Goal: Task Accomplishment & Management: Manage account settings

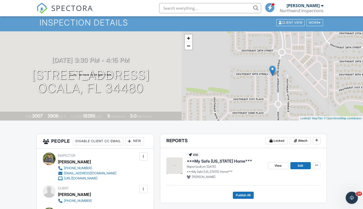
scroll to position [14, 0]
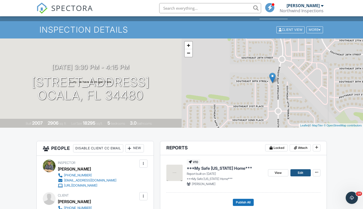
click at [302, 172] on span "Edit" at bounding box center [300, 172] width 5 height 5
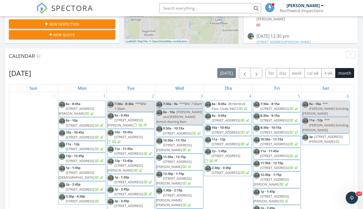
scroll to position [185, 0]
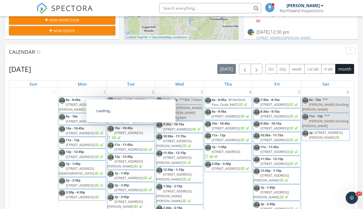
click at [256, 70] on span "button" at bounding box center [256, 69] width 6 height 6
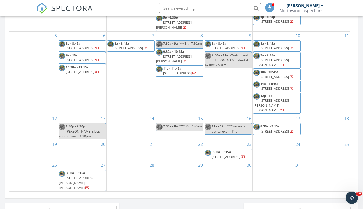
scroll to position [282, 0]
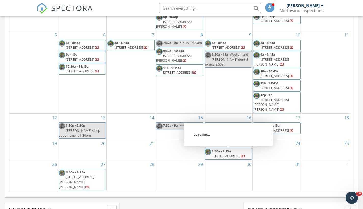
click at [36, 129] on div "12" at bounding box center [33, 126] width 49 height 25
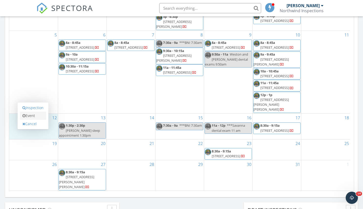
click at [33, 116] on link "Event" at bounding box center [33, 116] width 26 height 8
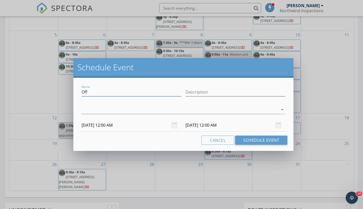
drag, startPoint x: 88, startPoint y: 91, endPoint x: 61, endPoint y: 92, distance: 27.0
click at [61, 92] on div "Schedule Event Name Off Description arrow_drop_down [DATE] 12:00 AM [DATE] 12:0…" at bounding box center [181, 104] width 363 height 209
type input "***Cooter [DATE] 1pm-5pm"
click at [98, 108] on div at bounding box center [179, 109] width 197 height 8
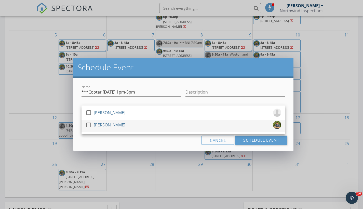
click at [100, 124] on div "[PERSON_NAME]" at bounding box center [110, 125] width 32 height 8
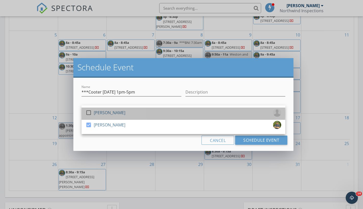
click at [94, 115] on div "[PERSON_NAME]" at bounding box center [110, 112] width 32 height 8
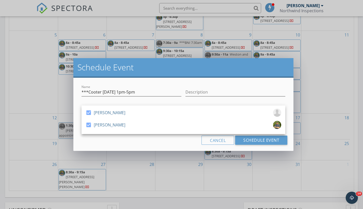
click at [95, 141] on div "Cancel Schedule Event" at bounding box center [183, 139] width 208 height 9
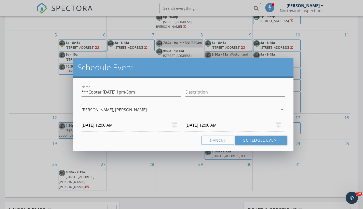
click at [101, 126] on input "[DATE] 12:00 AM" at bounding box center [131, 125] width 100 height 12
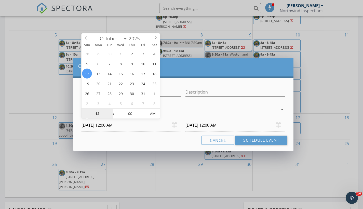
drag, startPoint x: 102, startPoint y: 114, endPoint x: 80, endPoint y: 113, distance: 21.4
click at [80, 113] on body "SPECTORA [PERSON_NAME] Northwind Inspections Role: Inspector Dashboard New Insp…" at bounding box center [181, 79] width 363 height 722
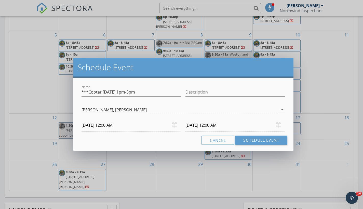
click at [111, 126] on input "[DATE] 12:00 AM" at bounding box center [131, 125] width 100 height 12
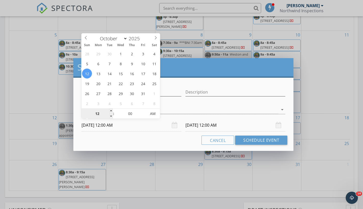
click at [101, 113] on input "12" at bounding box center [96, 114] width 31 height 10
type input "1"
type input "01"
type input "[DATE] 1:00 PM"
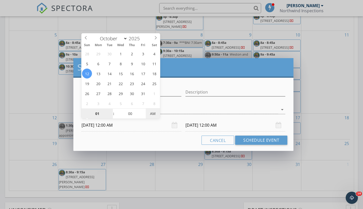
type input "[DATE] 1:00 PM"
click at [149, 114] on span "AM" at bounding box center [153, 113] width 14 height 10
type input "01"
click at [203, 127] on input "[DATE] 1:00 PM" at bounding box center [235, 125] width 100 height 12
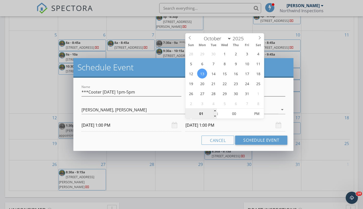
click at [203, 112] on input "01" at bounding box center [200, 114] width 31 height 10
type input "05"
type input "[DATE] 5:00 PM"
type input "05"
click at [168, 138] on div "Cancel Schedule Event" at bounding box center [183, 139] width 208 height 9
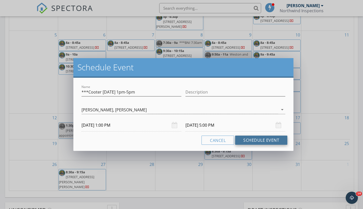
click at [265, 139] on button "Schedule Event" at bounding box center [261, 139] width 52 height 9
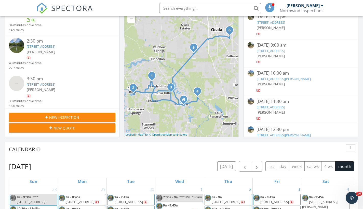
scroll to position [127, 0]
click at [51, 83] on link "[STREET_ADDRESS]" at bounding box center [41, 85] width 29 height 5
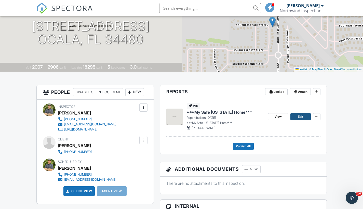
click at [303, 116] on span "Edit" at bounding box center [300, 116] width 5 height 5
